Goal: Task Accomplishment & Management: Manage account settings

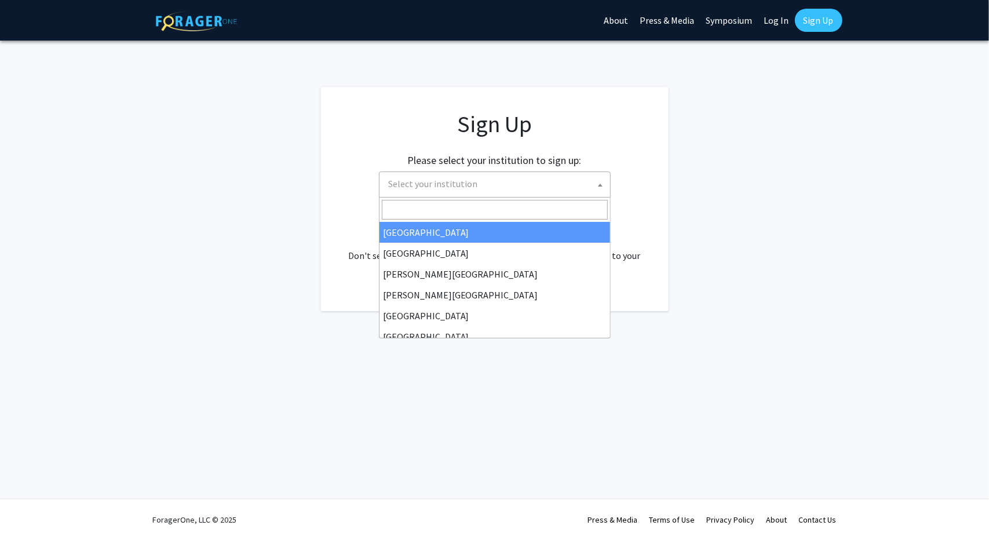
click at [539, 181] on span "Select your institution" at bounding box center [497, 184] width 226 height 24
click at [468, 214] on input "Search" at bounding box center [495, 210] width 226 height 20
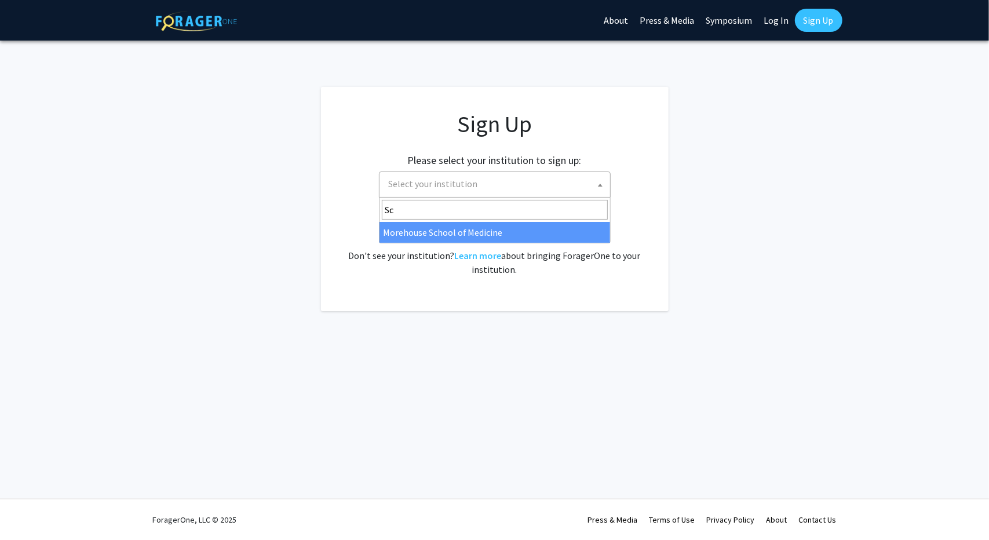
type input "S"
type input "Johns"
select select "1"
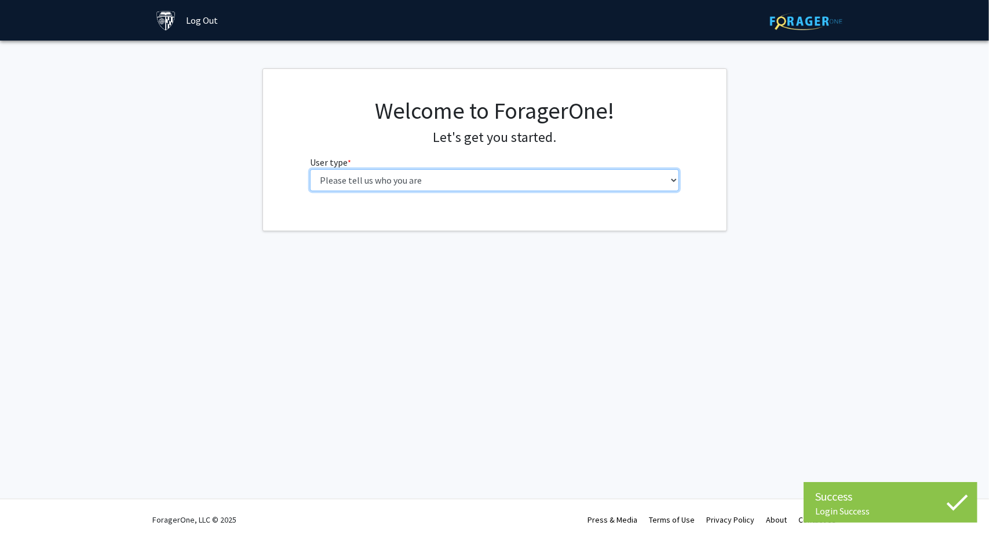
click at [534, 182] on select "Please tell us who you are Undergraduate Student Master's Student Doctoral Cand…" at bounding box center [494, 180] width 369 height 22
select select "2: masters"
click at [310, 169] on select "Please tell us who you are Undergraduate Student Master's Student Doctoral Cand…" at bounding box center [494, 180] width 369 height 22
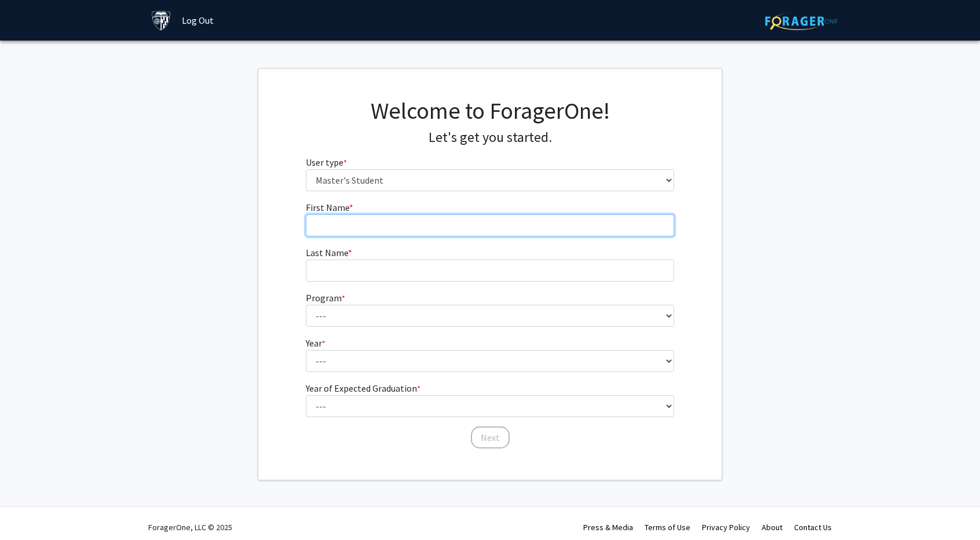
click at [469, 223] on input "First Name * required" at bounding box center [490, 225] width 369 height 22
type input "Yuxuan"
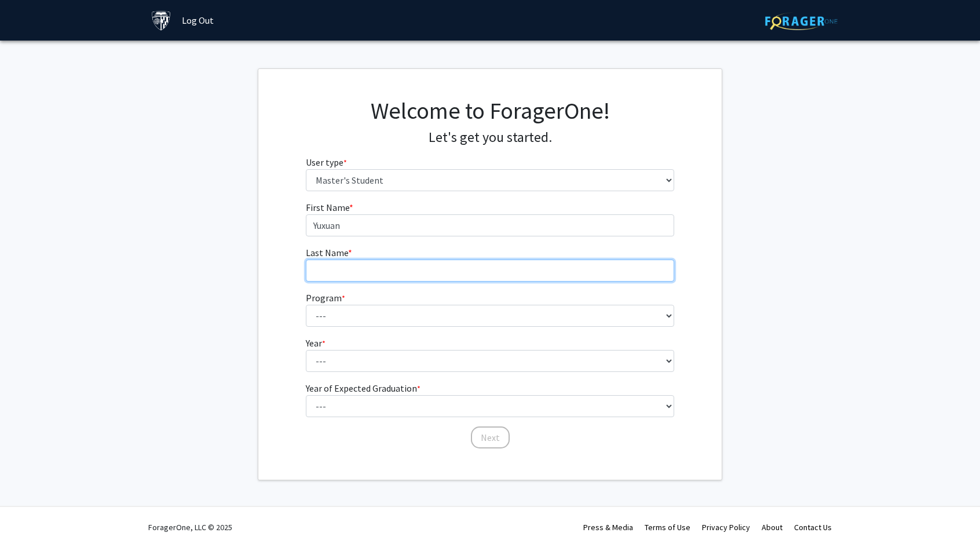
type input "Zhang"
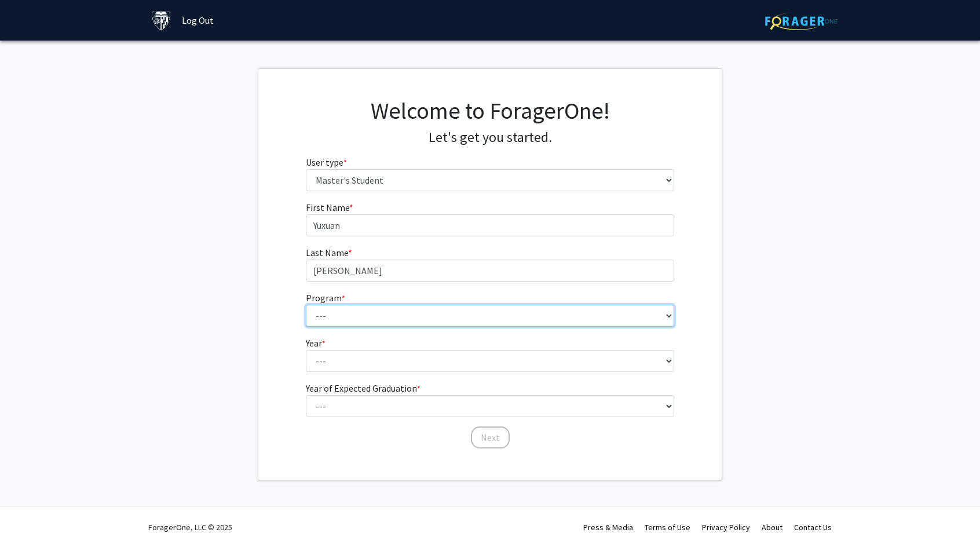
click at [357, 318] on select "--- Anatomy Education Applied and Computational Mathematics Applied Biomedical …" at bounding box center [490, 316] width 369 height 22
select select "100: 85"
click at [306, 305] on select "--- Anatomy Education Applied and Computational Mathematics Applied Biomedical …" at bounding box center [490, 316] width 369 height 22
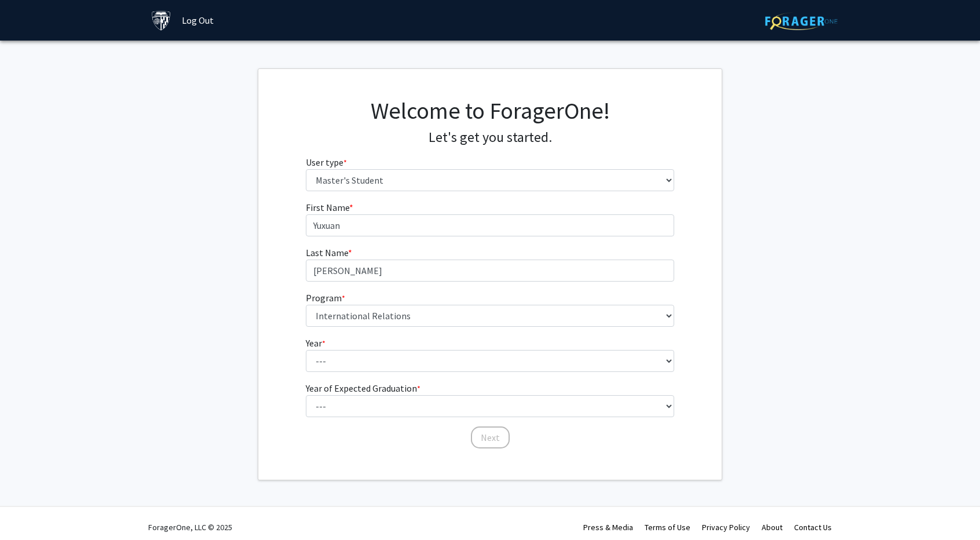
click at [264, 281] on div "First Name * required Yuxuan Last Name * required Zhang Program * required --- …" at bounding box center [489, 324] width 463 height 249
click at [356, 368] on select "--- First Year Second Year" at bounding box center [490, 361] width 369 height 22
select select "1: first_year"
click at [306, 350] on select "--- First Year Second Year" at bounding box center [490, 361] width 369 height 22
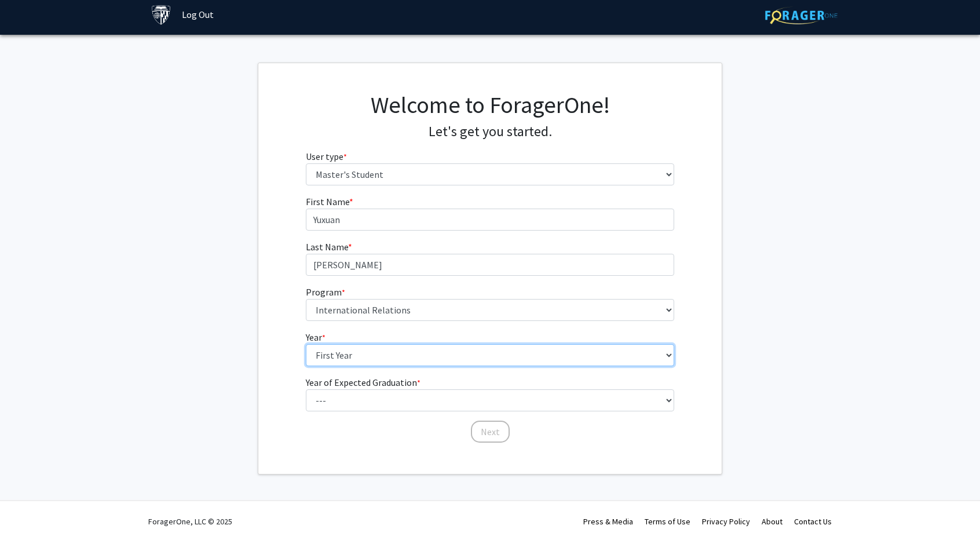
scroll to position [7, 0]
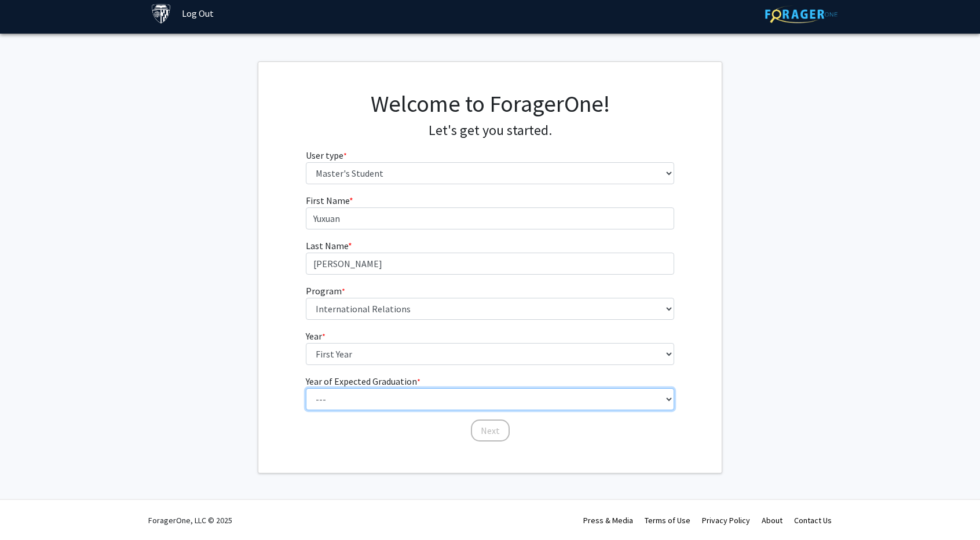
click at [361, 395] on select "--- 2025 2026 2027 2028 2029 2030 2031 2032 2033 2034" at bounding box center [490, 399] width 369 height 22
select select "3: 2027"
click at [306, 388] on select "--- 2025 2026 2027 2028 2029 2030 2031 2032 2033 2034" at bounding box center [490, 399] width 369 height 22
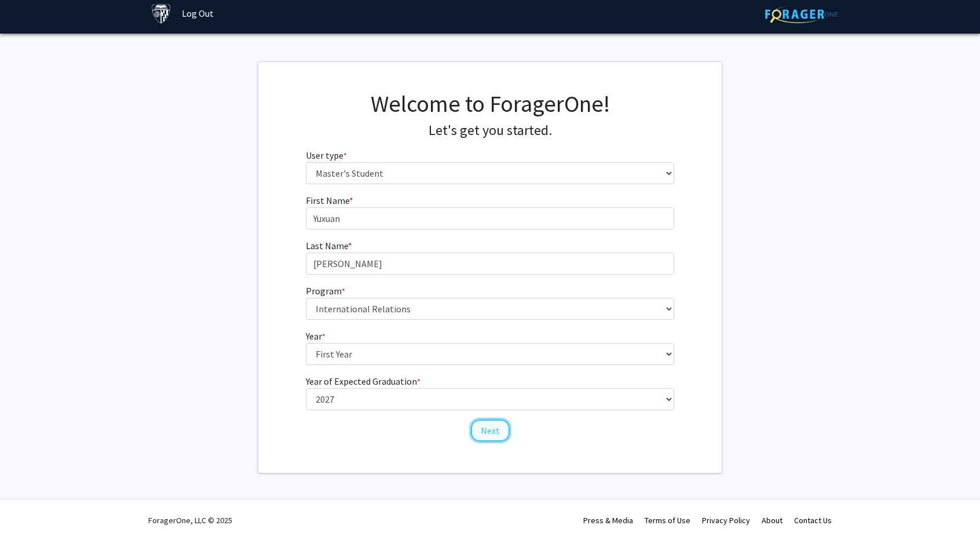
click at [491, 432] on button "Next" at bounding box center [490, 430] width 39 height 22
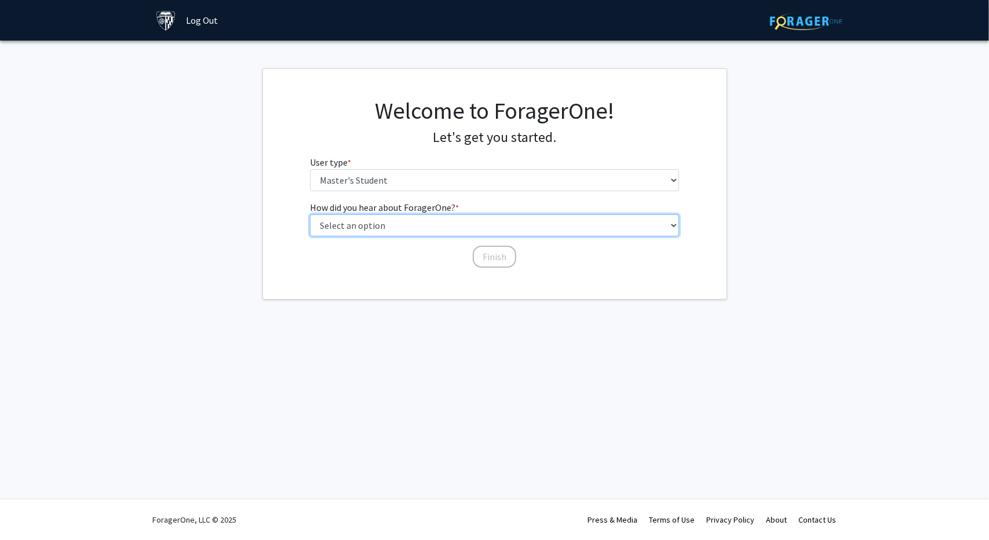
click at [467, 230] on select "Select an option Peer/student recommendation Faculty/staff recommendation Unive…" at bounding box center [494, 225] width 369 height 22
select select "3: university_website"
click at [310, 214] on select "Select an option Peer/student recommendation Faculty/staff recommendation Unive…" at bounding box center [494, 225] width 369 height 22
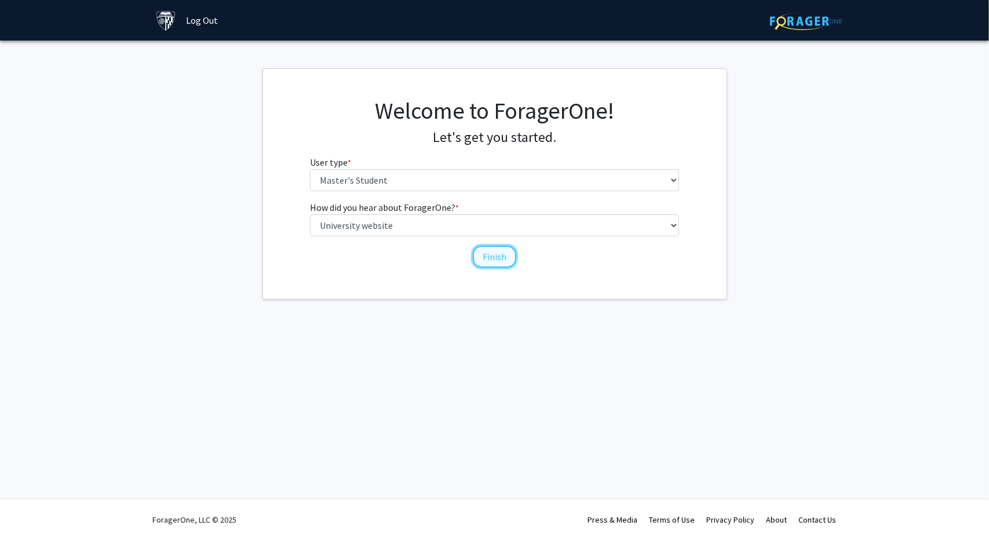
click at [493, 255] on button "Finish" at bounding box center [494, 257] width 43 height 22
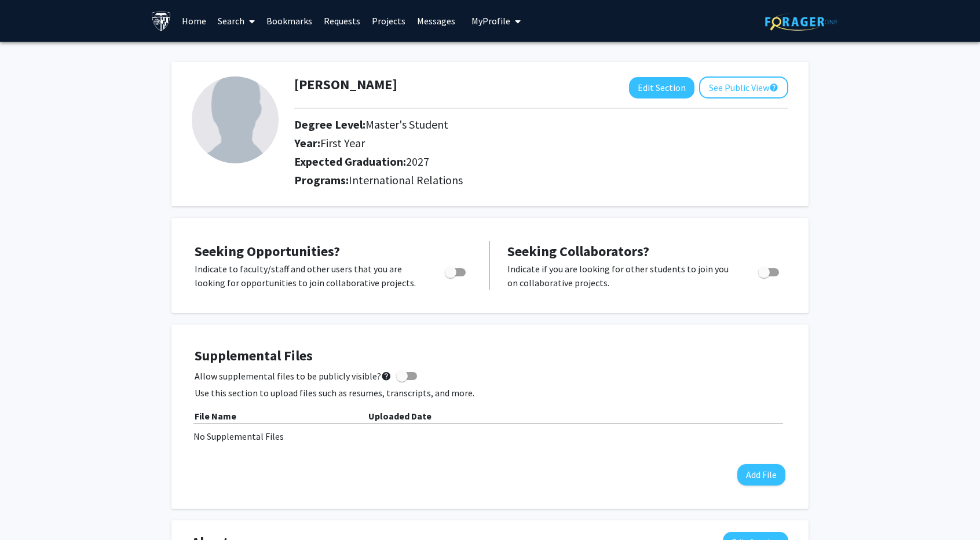
click at [457, 275] on span "Toggle" at bounding box center [455, 272] width 21 height 8
click at [451, 276] on input "Are you actively seeking opportunities?" at bounding box center [450, 276] width 1 height 1
checkbox input "true"
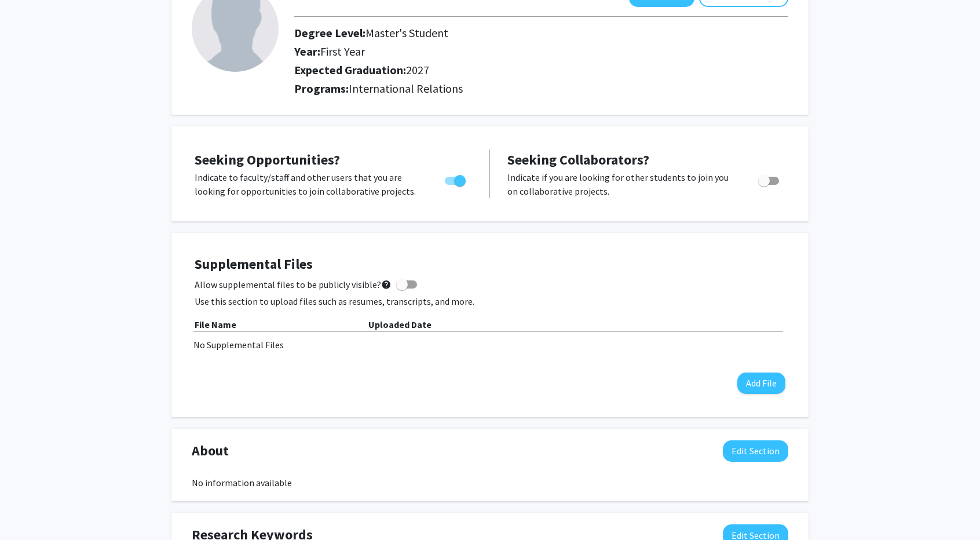
scroll to position [116, 0]
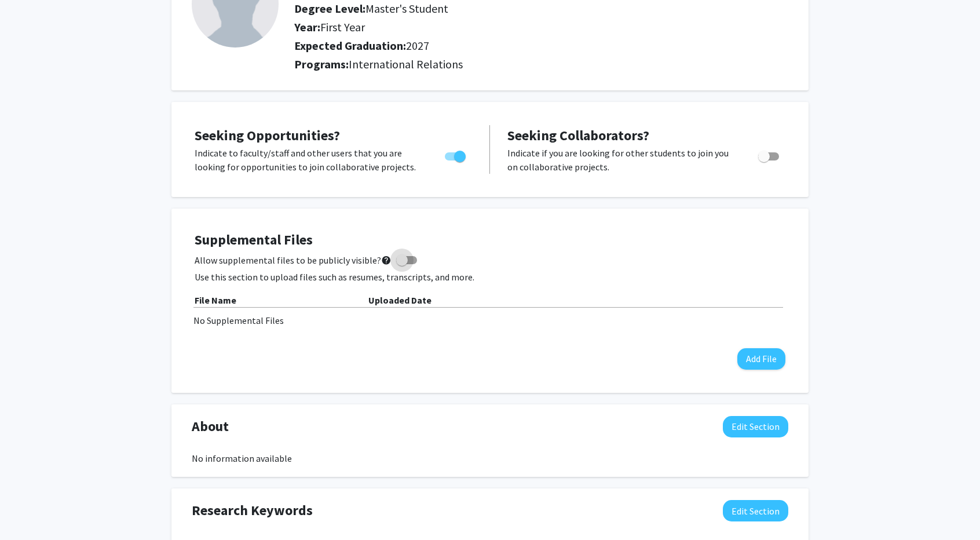
click at [406, 265] on label "Allow supplemental files to be publicly visible? help" at bounding box center [306, 260] width 222 height 14
click at [402, 265] on input "Allow supplemental files to be publicly visible? help" at bounding box center [401, 264] width 1 height 1
checkbox input "true"
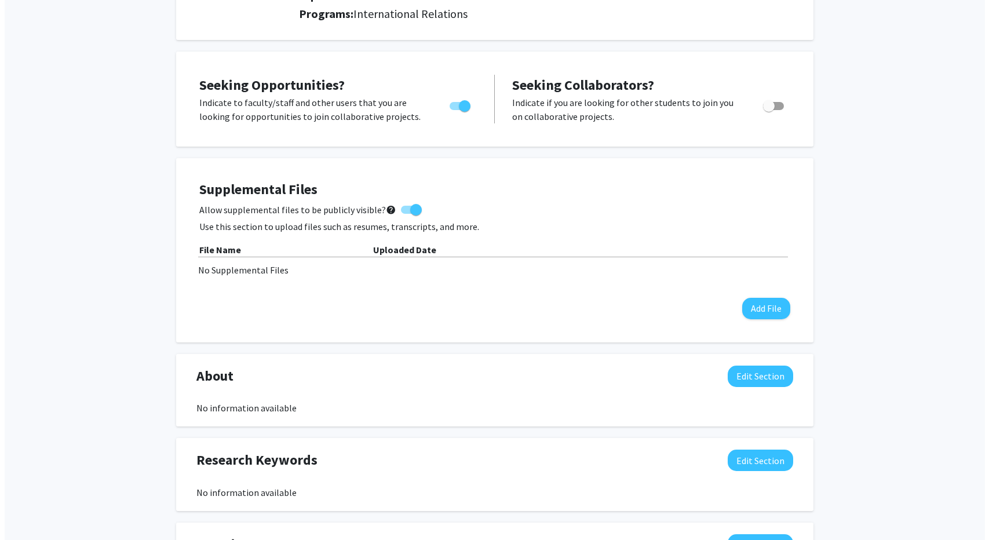
scroll to position [174, 0]
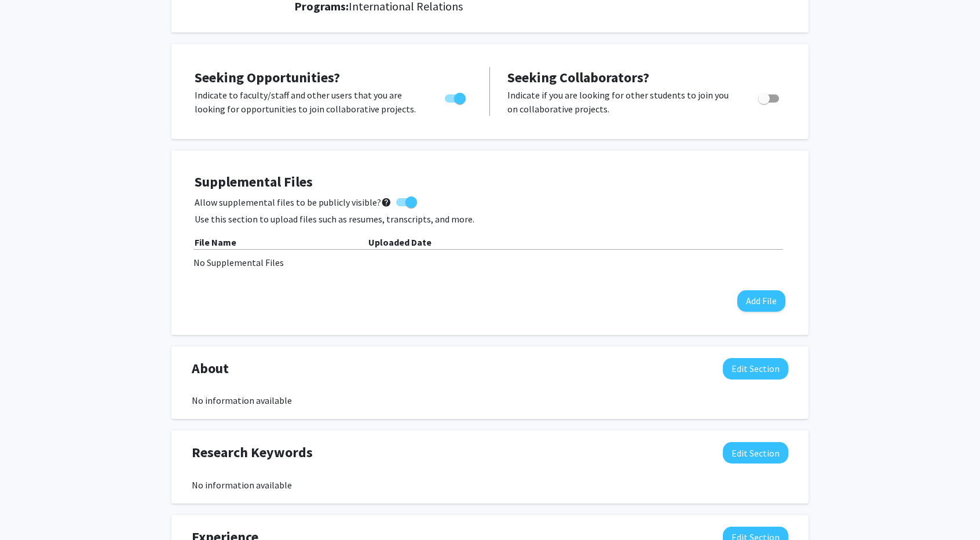
click at [254, 259] on div "No Supplemental Files" at bounding box center [489, 262] width 593 height 14
click at [761, 302] on button "Add File" at bounding box center [761, 300] width 48 height 21
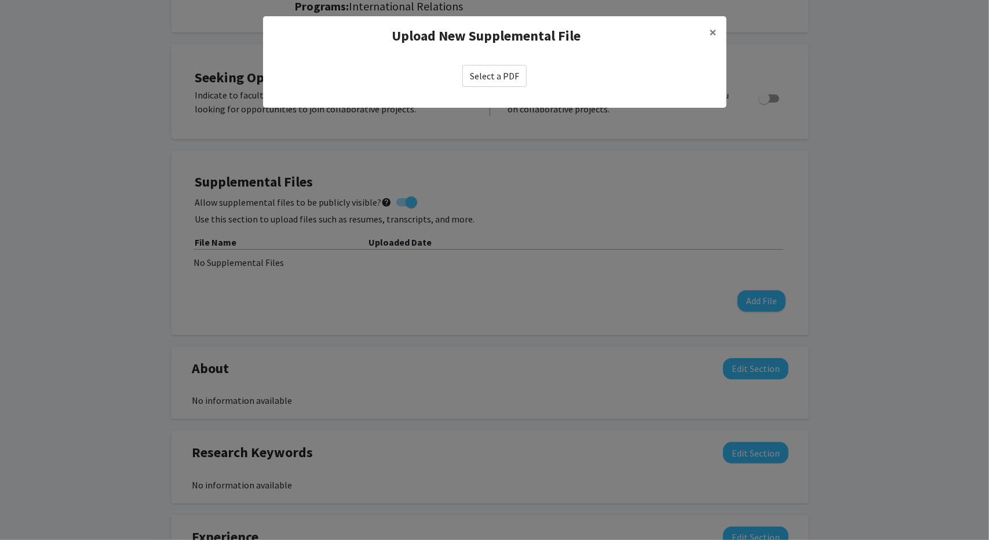
click at [506, 69] on label "Select a PDF" at bounding box center [494, 76] width 64 height 22
click at [0, 0] on input "Select a PDF" at bounding box center [0, 0] width 0 height 0
click at [490, 80] on label "Select a PDF" at bounding box center [494, 76] width 64 height 22
click at [0, 0] on input "Select a PDF" at bounding box center [0, 0] width 0 height 0
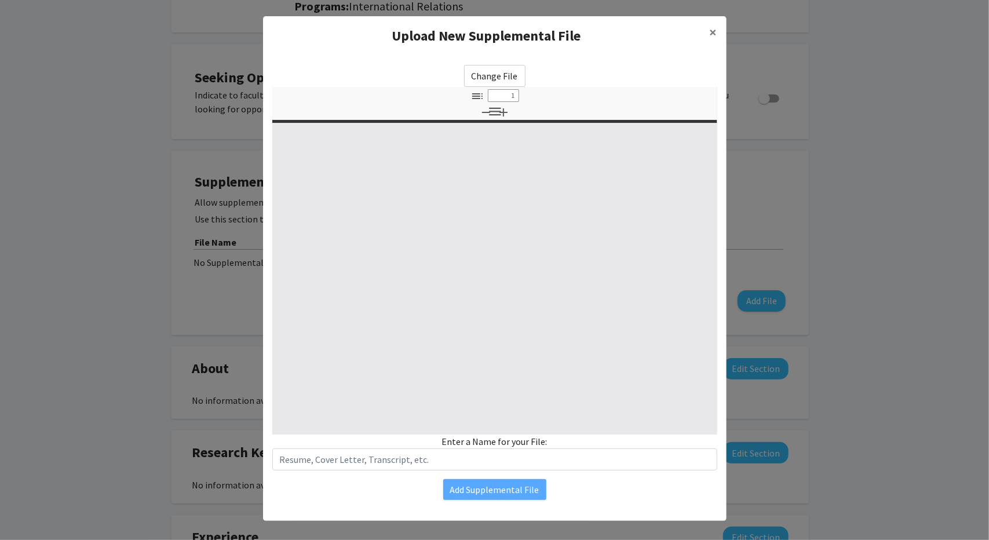
select select "custom"
type input "0"
select select "custom"
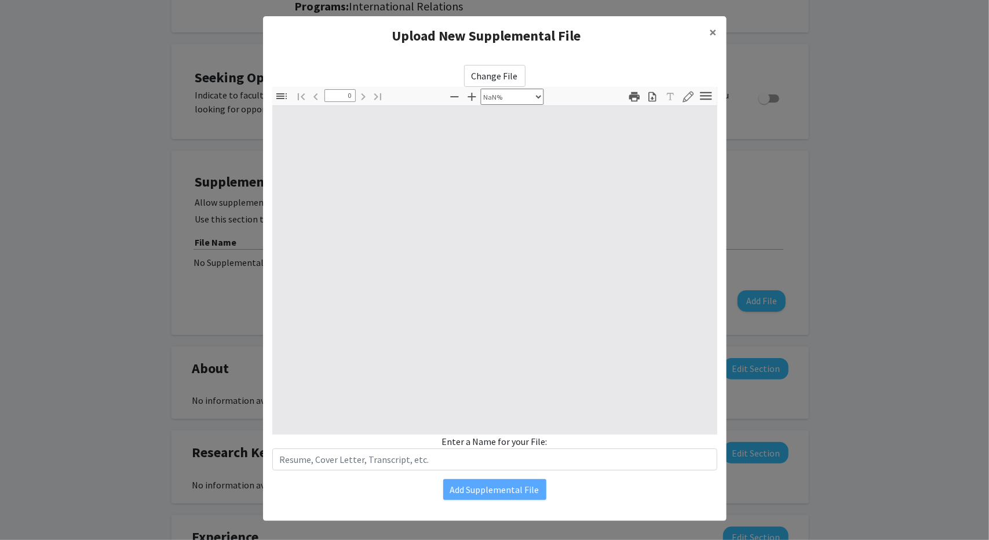
type input "1"
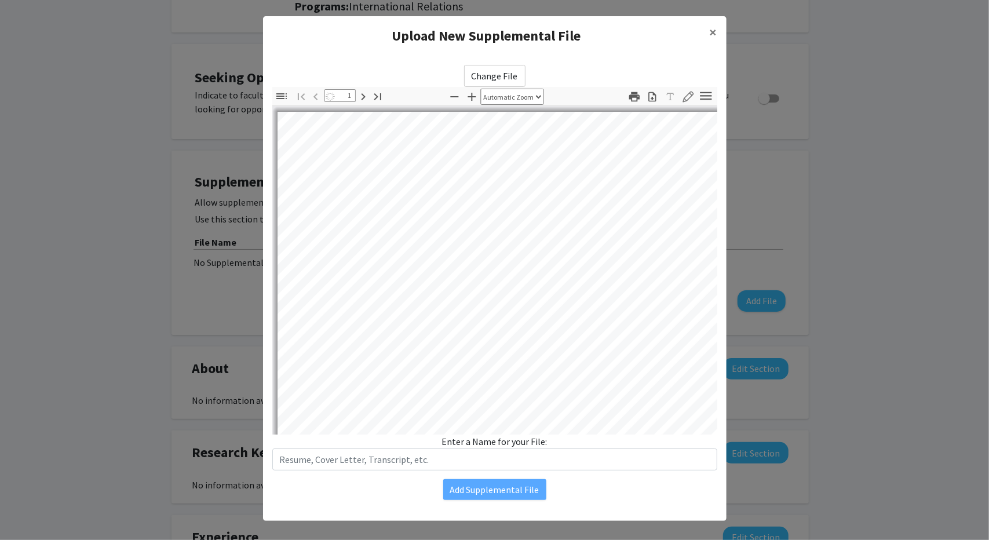
select select "auto"
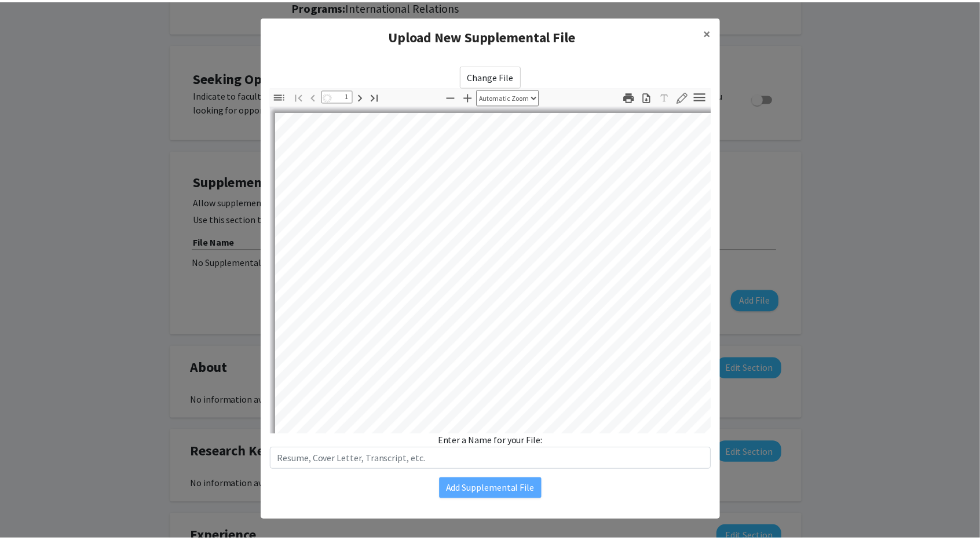
scroll to position [0, 0]
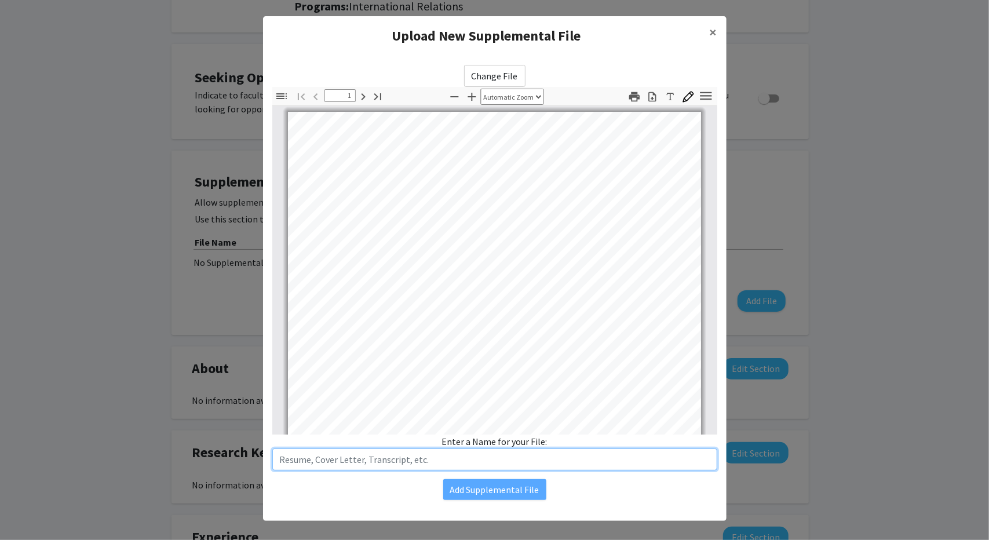
click at [387, 463] on input "text" at bounding box center [494, 459] width 445 height 22
type input "Resume"
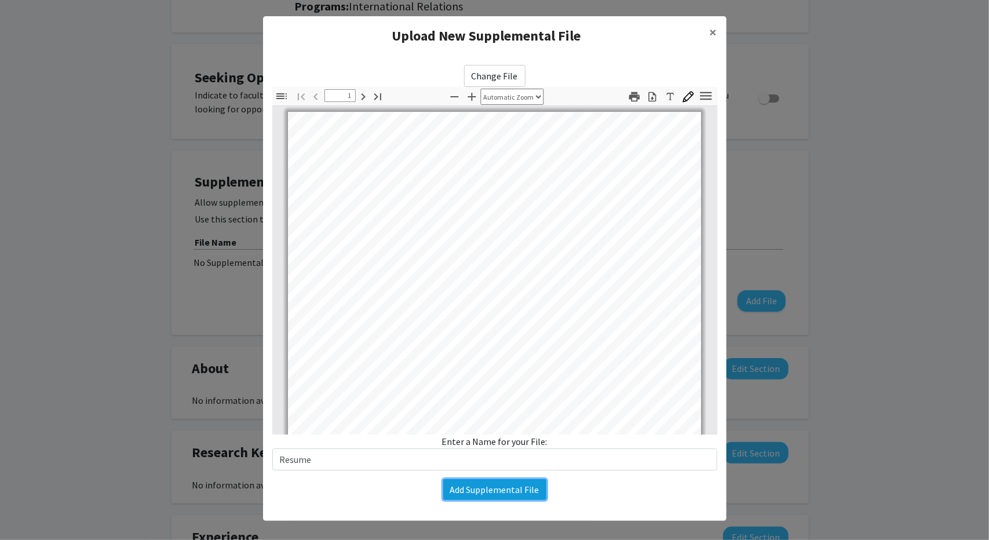
click at [474, 492] on button "Add Supplemental File" at bounding box center [494, 489] width 103 height 21
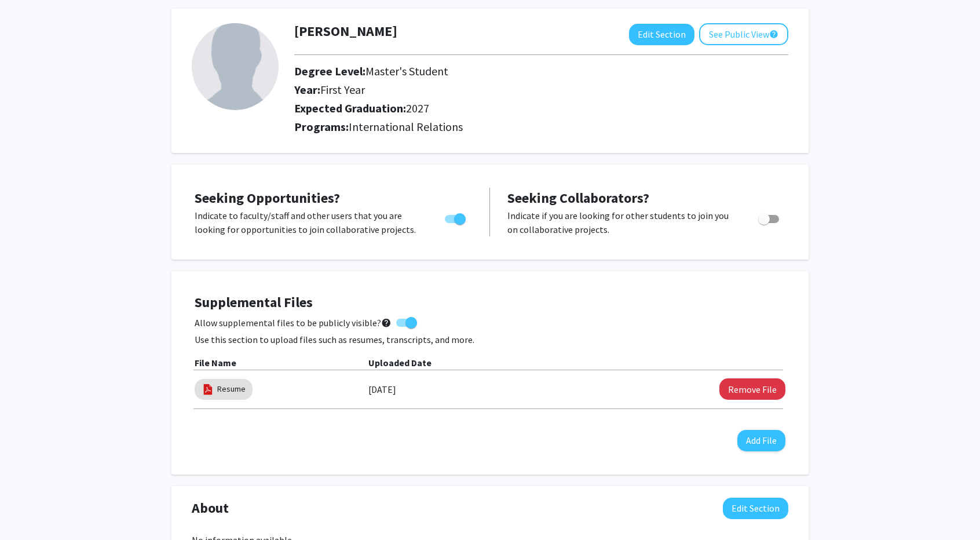
scroll to position [45, 0]
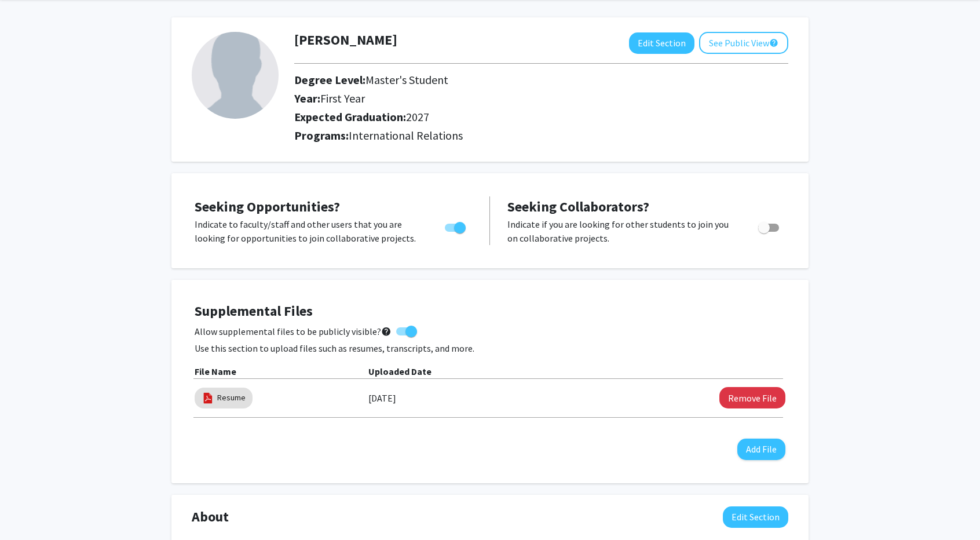
click at [448, 308] on h4 "Supplemental Files" at bounding box center [490, 311] width 591 height 17
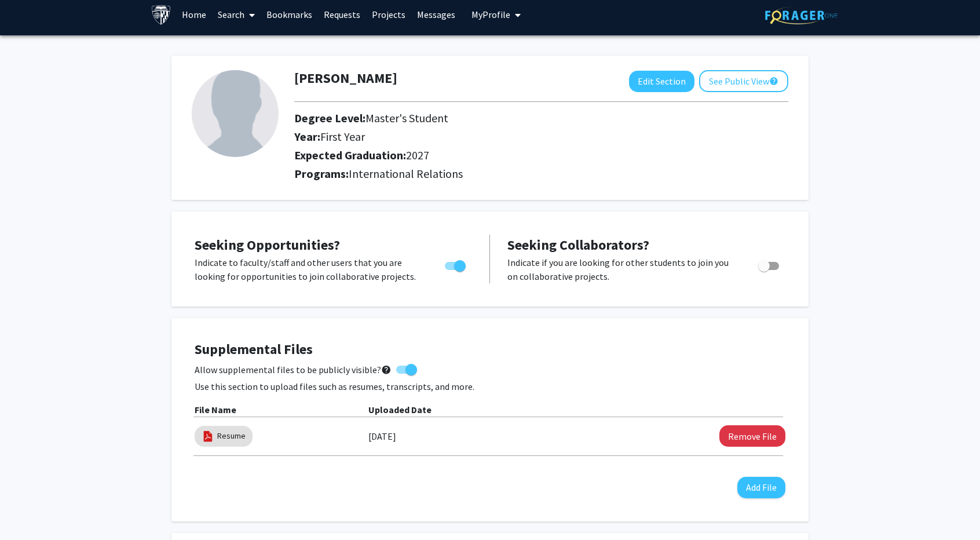
scroll to position [0, 0]
